Goal: Task Accomplishment & Management: Use online tool/utility

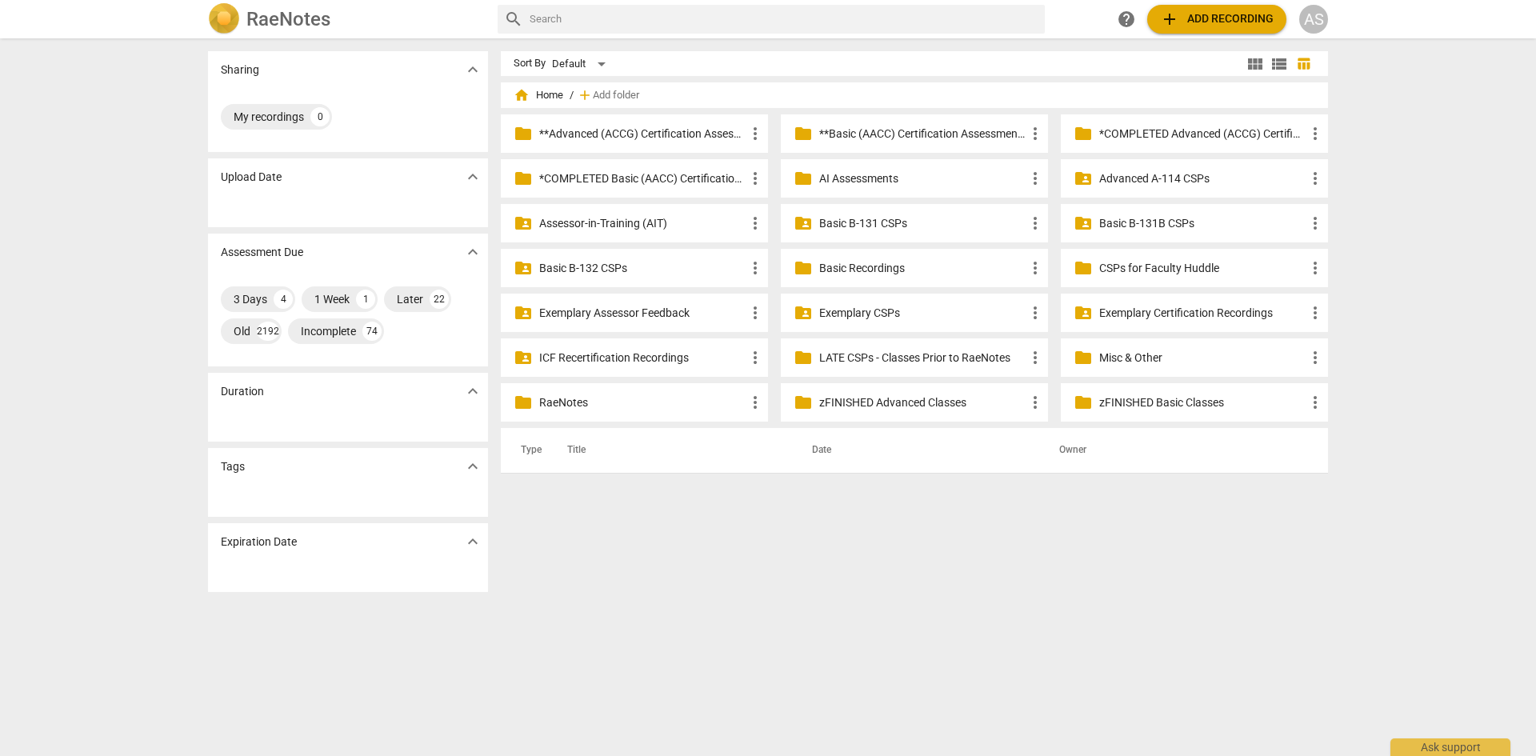
click at [1312, 24] on div "AS" at bounding box center [1314, 19] width 29 height 29
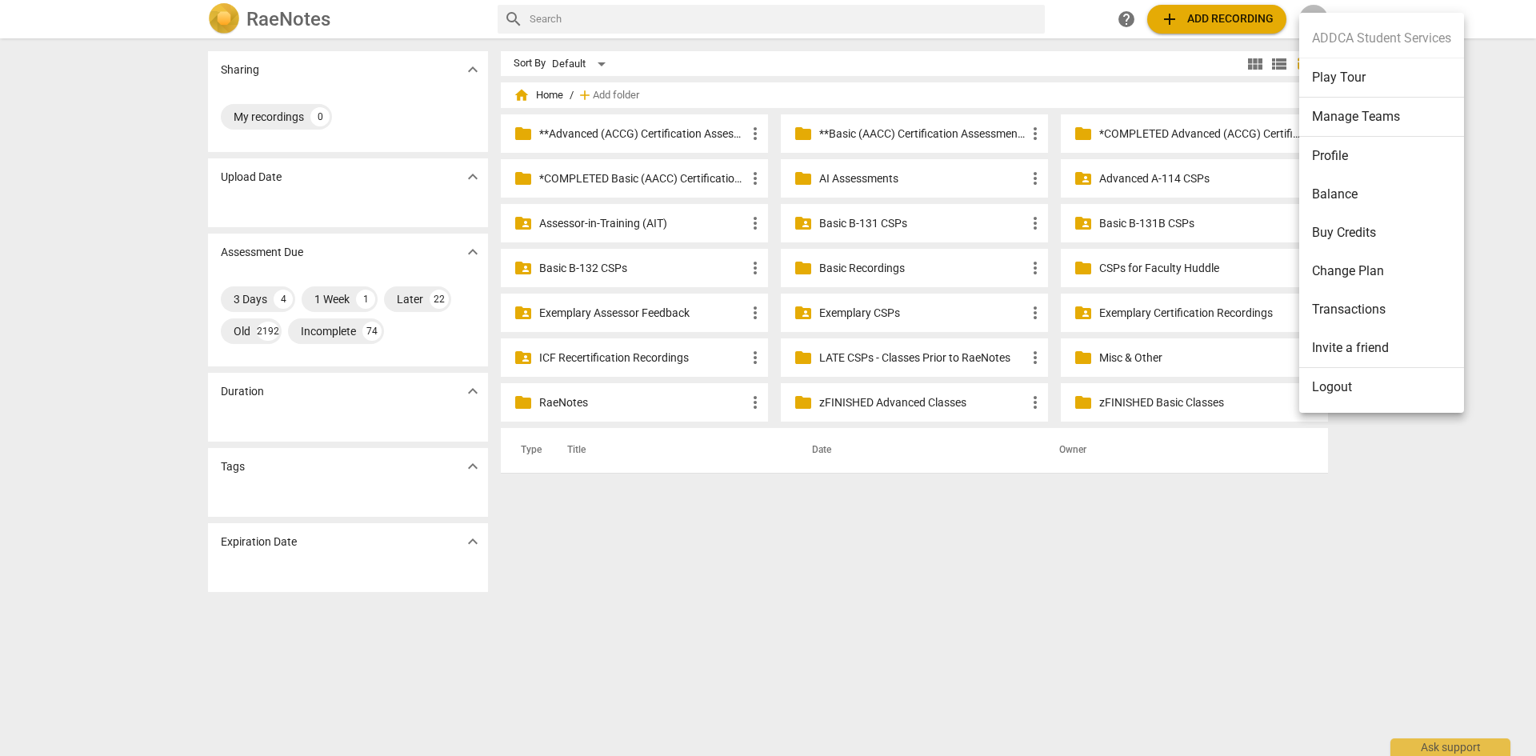
click at [1351, 99] on li "Manage Teams" at bounding box center [1382, 117] width 165 height 39
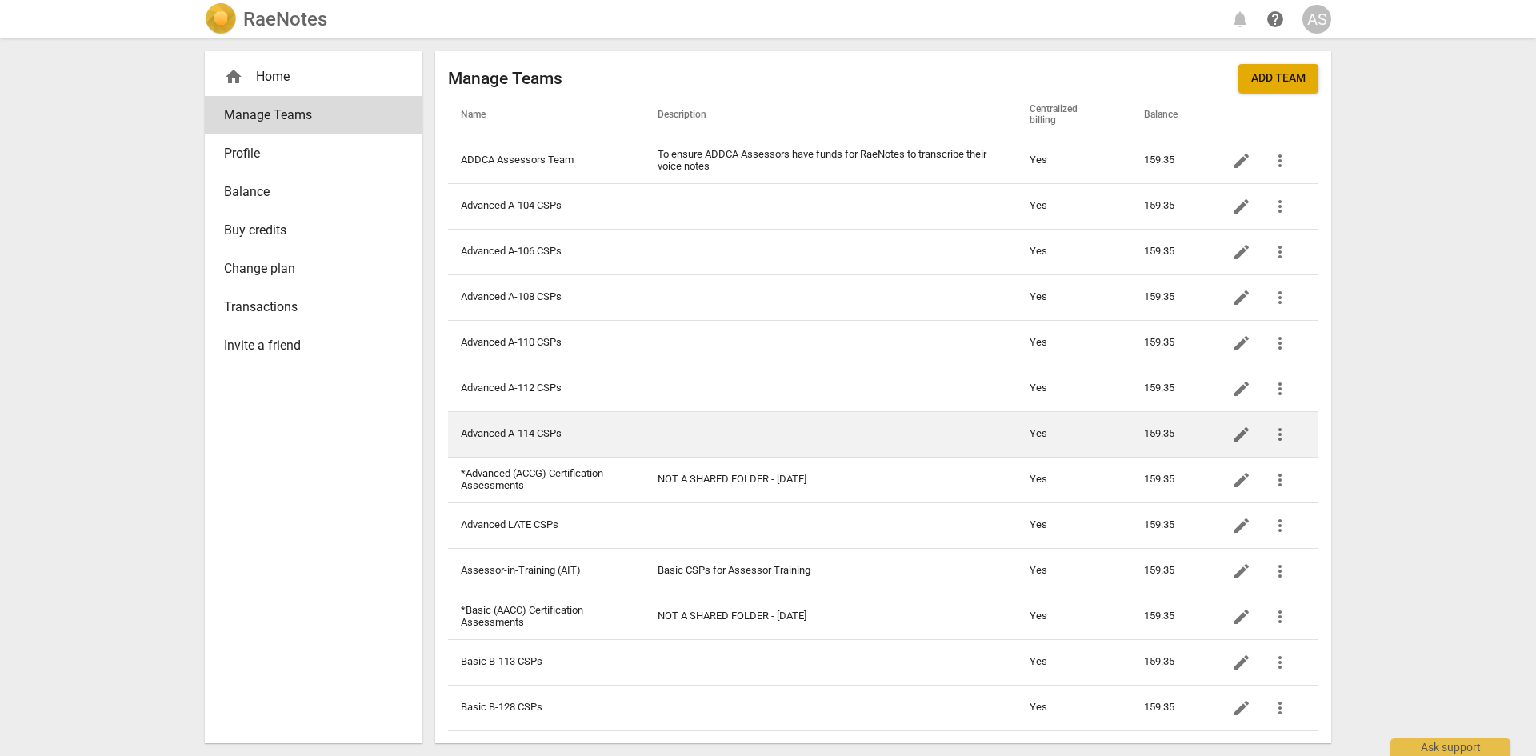
click at [543, 440] on td "Advanced A-114 CSPs" at bounding box center [546, 434] width 197 height 46
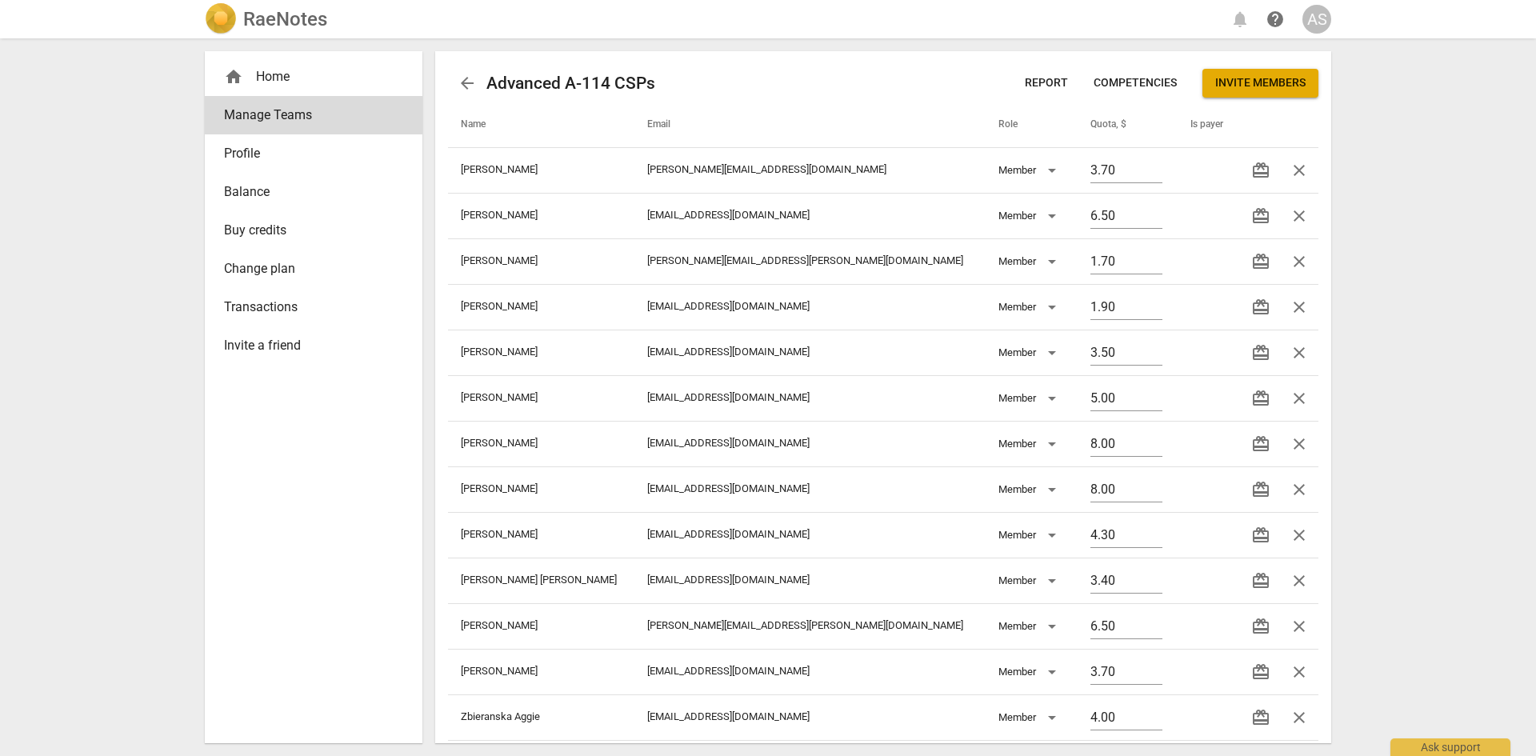
click at [1029, 81] on span "Report" at bounding box center [1046, 83] width 43 height 16
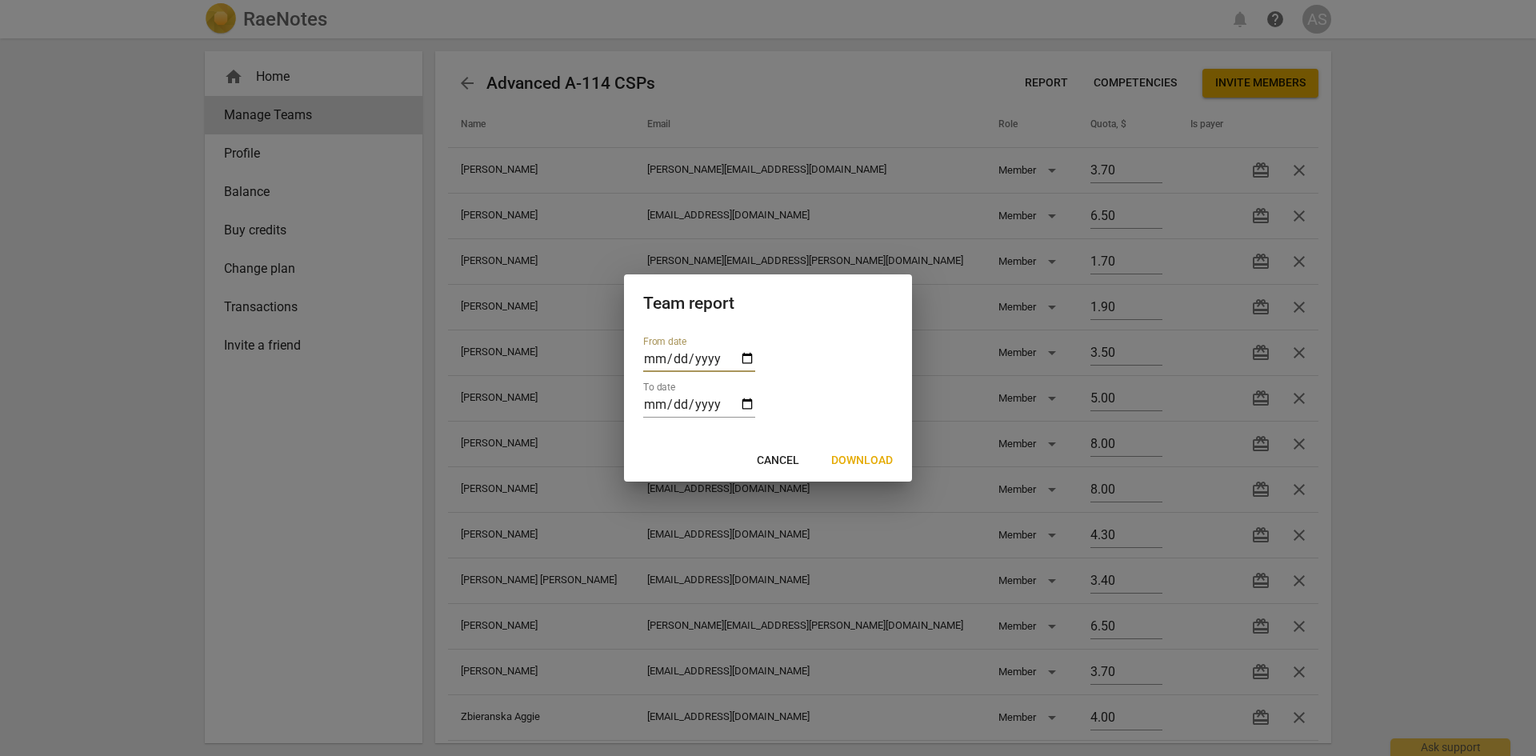
click at [747, 355] on input "date" at bounding box center [699, 360] width 112 height 23
type input "[DATE]"
click at [747, 402] on input "date" at bounding box center [699, 406] width 112 height 23
type input "[DATE]"
click at [868, 456] on span "Download" at bounding box center [862, 461] width 62 height 16
